Goal: Find specific page/section: Find specific page/section

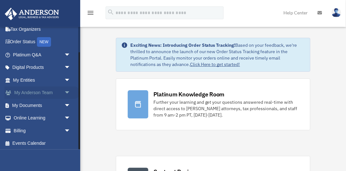
scroll to position [32, 0]
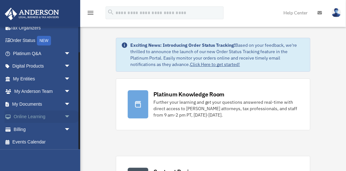
click at [67, 115] on span "arrow_drop_down" at bounding box center [70, 117] width 13 height 13
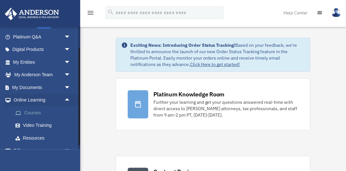
scroll to position [70, 0]
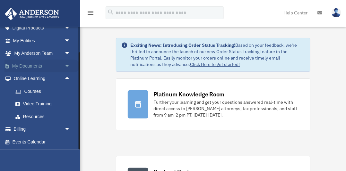
click at [67, 65] on span "arrow_drop_down" at bounding box center [70, 66] width 13 height 13
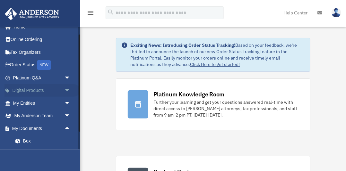
scroll to position [0, 0]
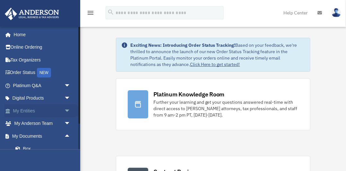
click at [68, 109] on span "arrow_drop_down" at bounding box center [70, 111] width 13 height 13
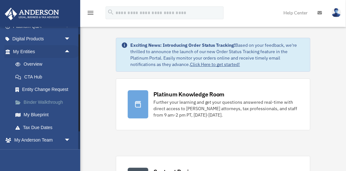
scroll to position [60, 0]
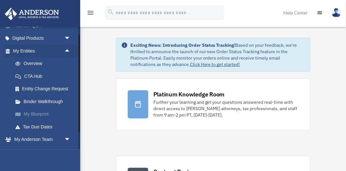
click at [41, 114] on link "My Blueprint" at bounding box center [44, 114] width 71 height 13
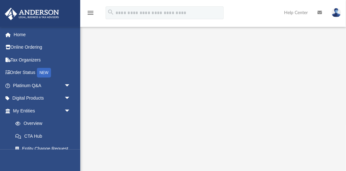
scroll to position [122, 0]
click at [88, 12] on icon "menu" at bounding box center [91, 13] width 8 height 8
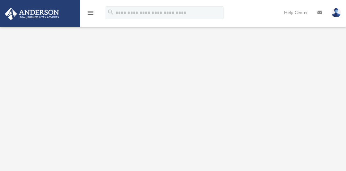
scroll to position [0, 0]
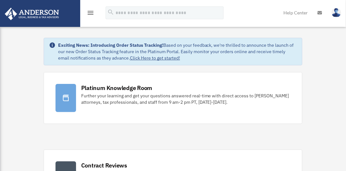
click at [91, 13] on icon "menu" at bounding box center [91, 13] width 8 height 8
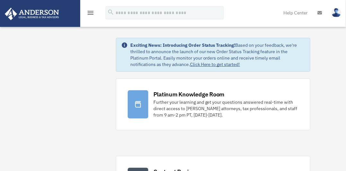
scroll to position [0, 0]
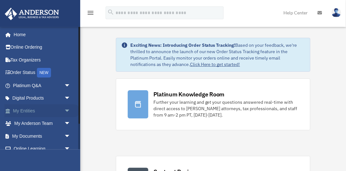
click at [68, 110] on span "arrow_drop_down" at bounding box center [70, 111] width 13 height 13
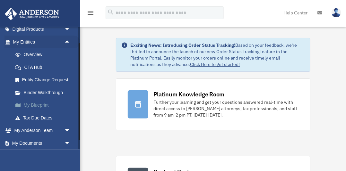
scroll to position [70, 0]
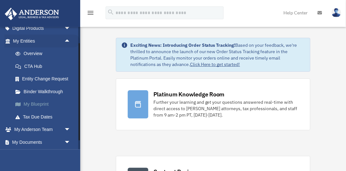
click at [44, 104] on link "My Blueprint" at bounding box center [44, 104] width 71 height 13
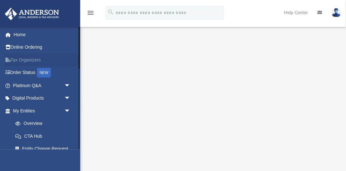
scroll to position [64, 0]
click at [92, 13] on icon "menu" at bounding box center [91, 13] width 8 height 8
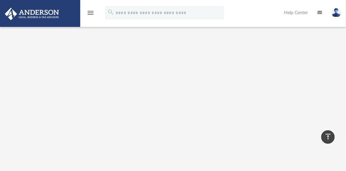
scroll to position [107, 0]
click at [91, 13] on icon "menu" at bounding box center [91, 13] width 8 height 8
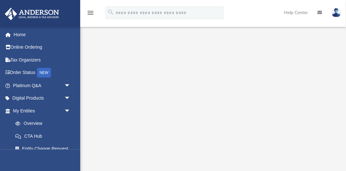
scroll to position [0, 0]
click at [91, 13] on icon "menu" at bounding box center [91, 13] width 8 height 8
